Goal: Information Seeking & Learning: Learn about a topic

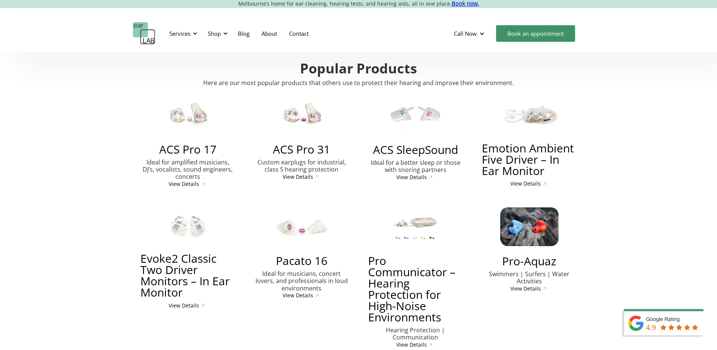
scroll to position [1730, 0]
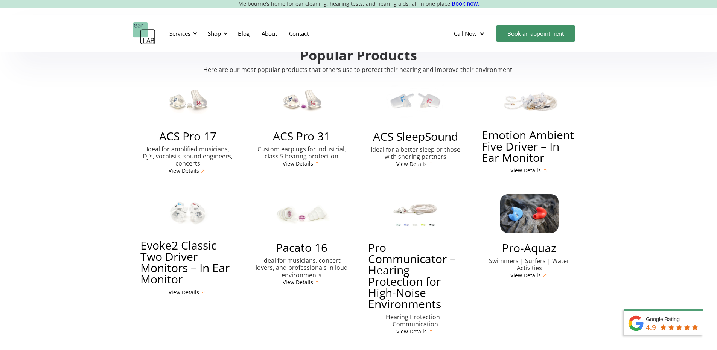
click at [530, 196] on img at bounding box center [529, 213] width 58 height 39
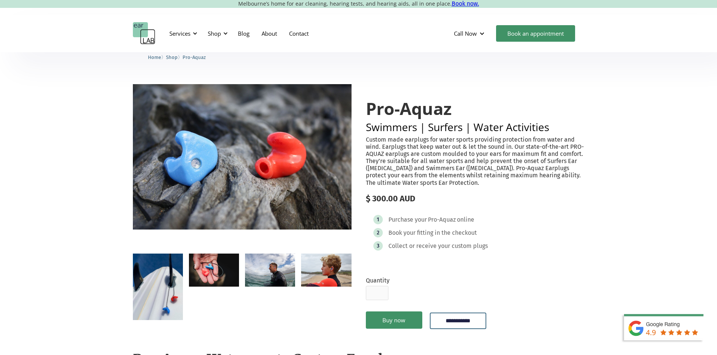
click at [213, 284] on img "open lightbox" at bounding box center [214, 270] width 50 height 33
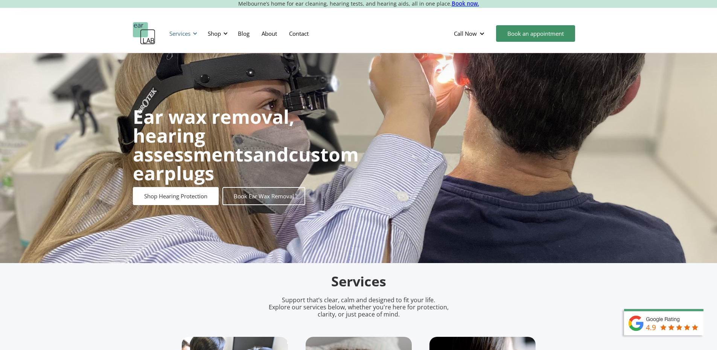
click at [191, 35] on div "Services" at bounding box center [182, 33] width 35 height 23
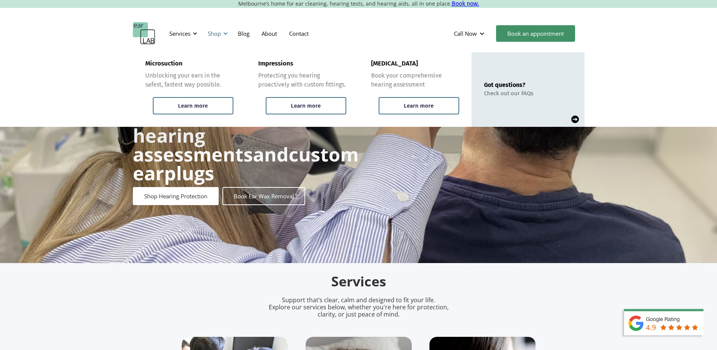
click at [223, 35] on div at bounding box center [225, 33] width 5 height 5
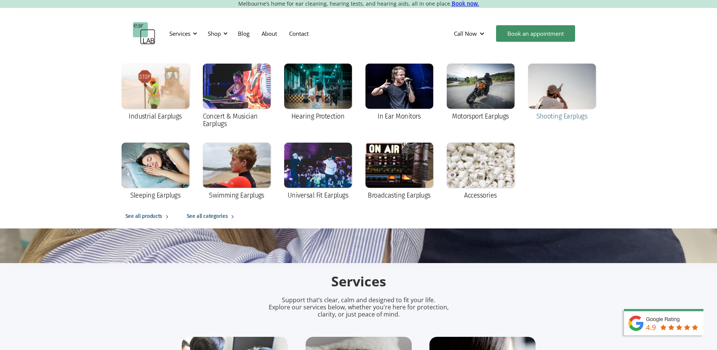
click at [557, 115] on div "Shooting Earplugs" at bounding box center [561, 116] width 51 height 8
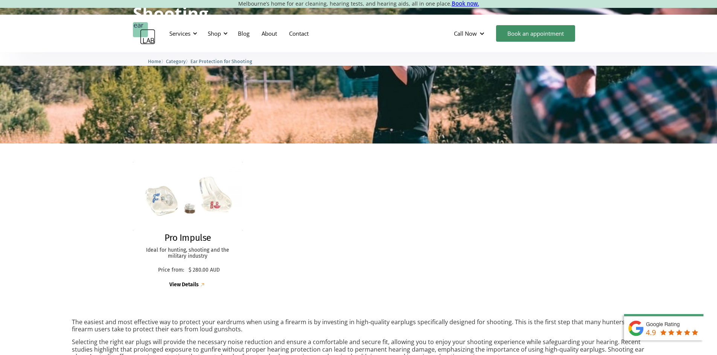
scroll to position [113, 0]
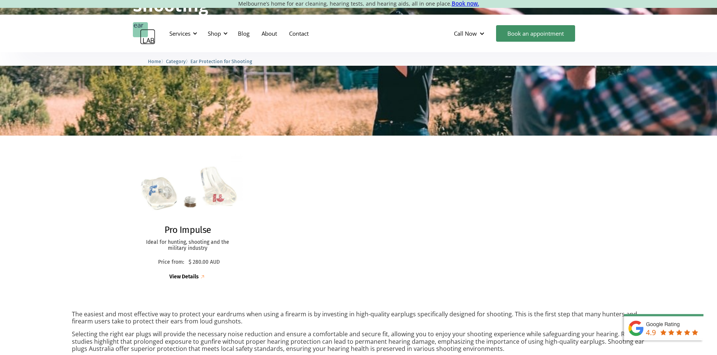
click at [213, 195] on img at bounding box center [187, 189] width 121 height 76
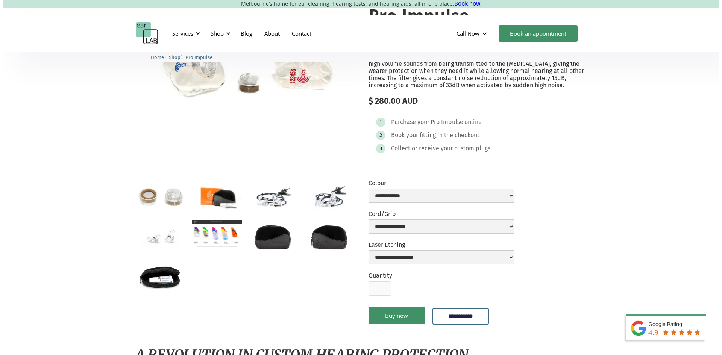
scroll to position [150, 0]
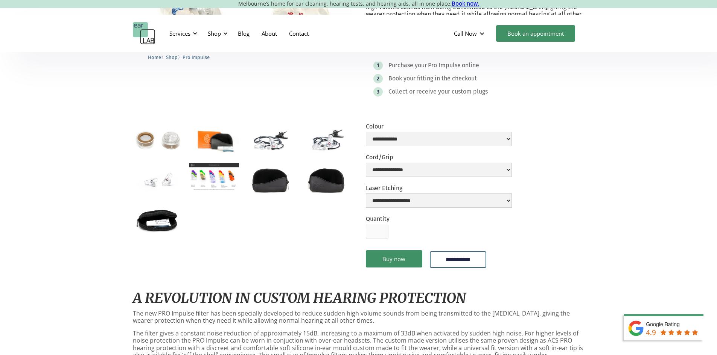
click at [213, 179] on img "open lightbox" at bounding box center [214, 177] width 50 height 28
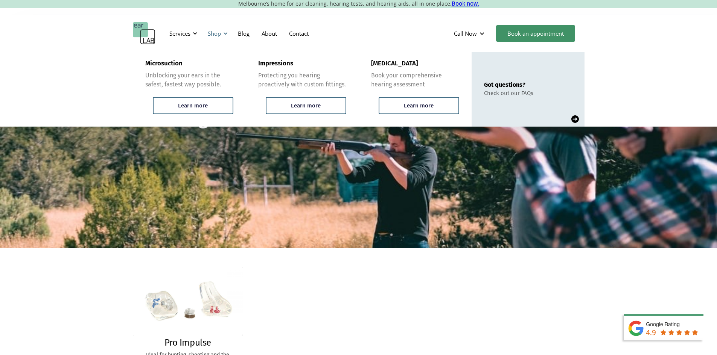
click at [223, 32] on div at bounding box center [225, 33] width 5 height 5
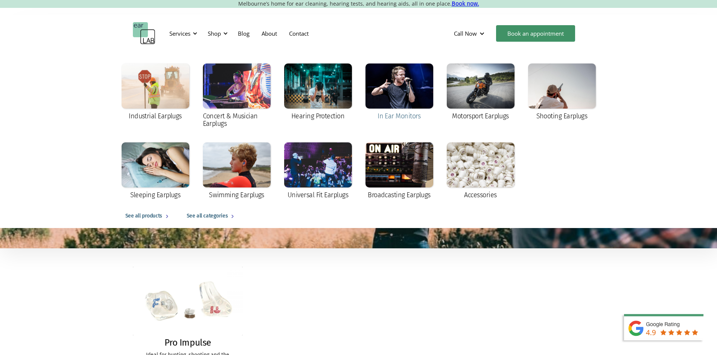
click at [420, 90] on div at bounding box center [399, 86] width 68 height 45
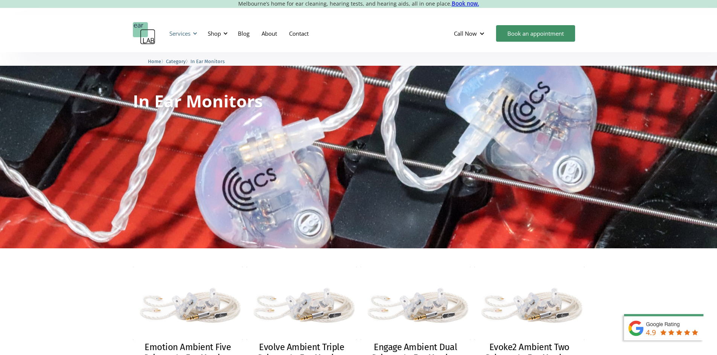
click at [192, 35] on div "Services" at bounding box center [182, 33] width 35 height 23
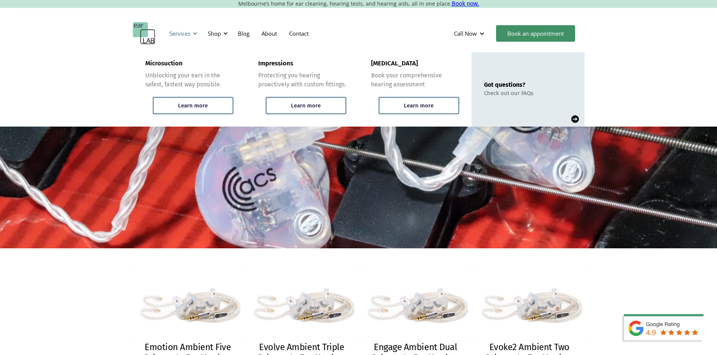
click at [196, 34] on div at bounding box center [194, 33] width 5 height 5
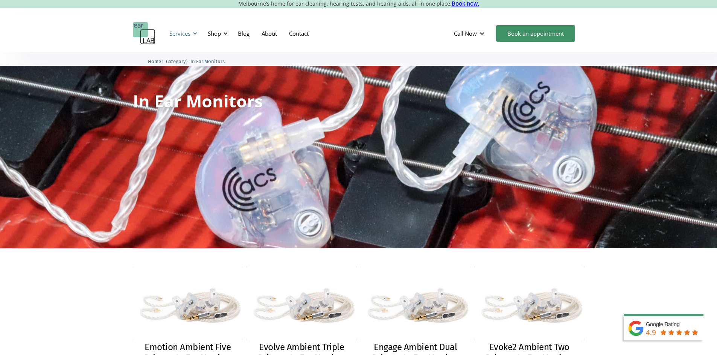
click at [196, 33] on div at bounding box center [194, 33] width 5 height 5
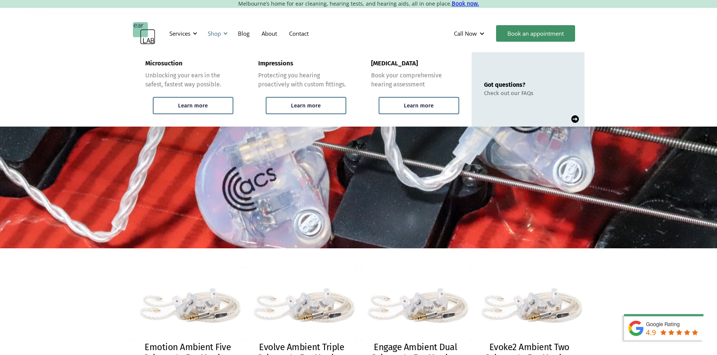
click at [224, 33] on div at bounding box center [225, 33] width 5 height 5
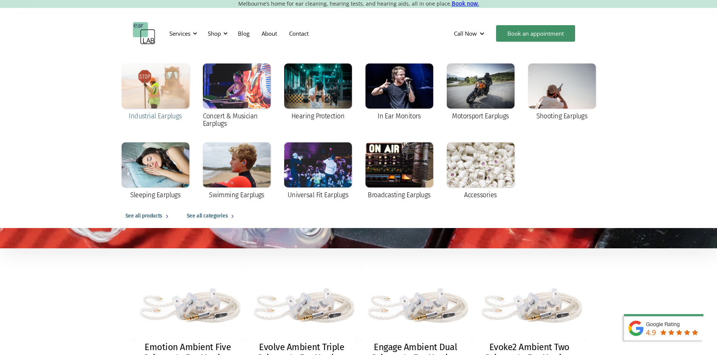
click at [162, 102] on div at bounding box center [155, 86] width 68 height 45
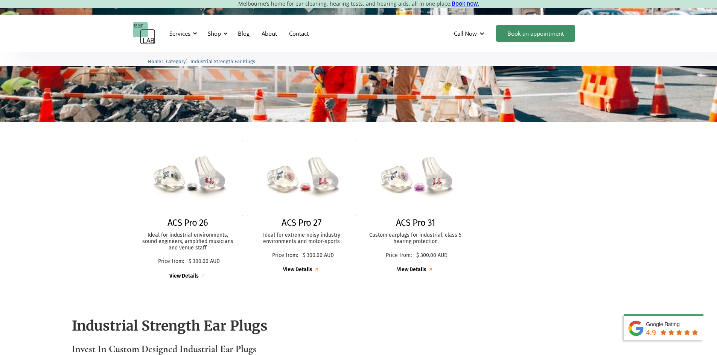
scroll to position [113, 0]
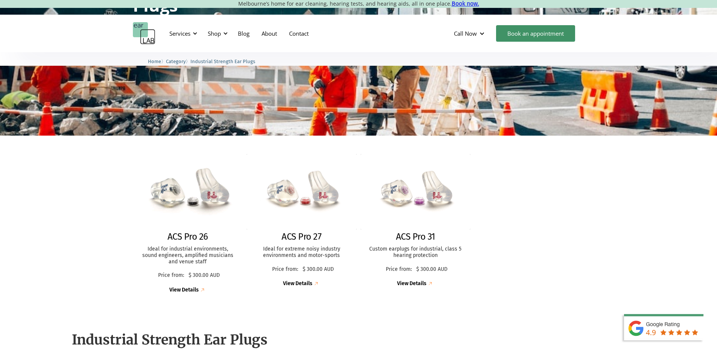
click at [214, 194] on img at bounding box center [187, 191] width 121 height 83
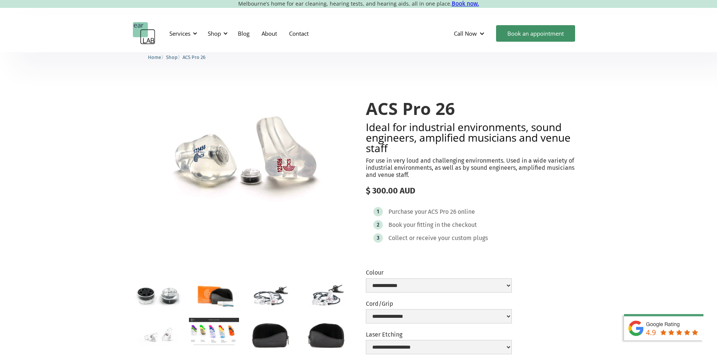
click at [222, 168] on img "open lightbox" at bounding box center [242, 159] width 219 height 150
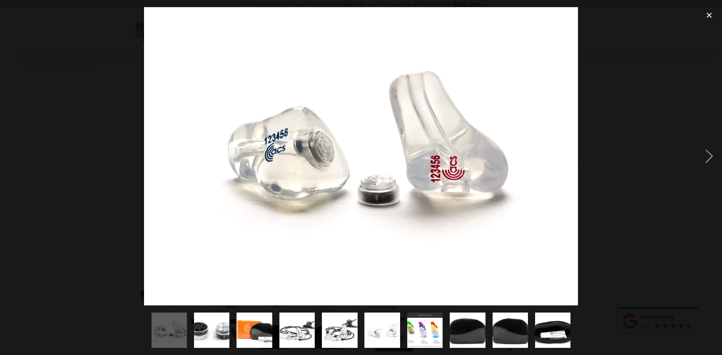
click at [426, 331] on img "show item 7 of 10" at bounding box center [424, 331] width 63 height 36
